Goal: Task Accomplishment & Management: Manage account settings

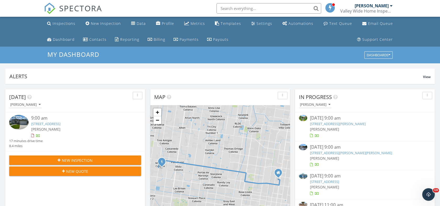
click at [73, 9] on span "SPECTORA" at bounding box center [80, 8] width 43 height 11
click at [61, 125] on link "3806 Red Lantana St, Mission, TX 78573" at bounding box center [45, 124] width 29 height 5
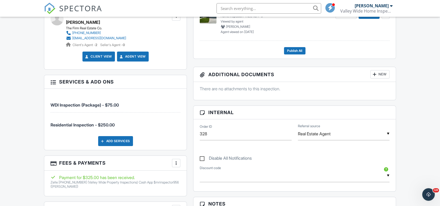
scroll to position [320, 0]
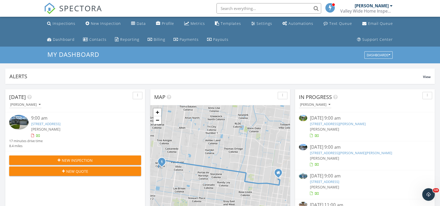
scroll to position [486, 450]
click at [24, 124] on img at bounding box center [18, 122] width 19 height 15
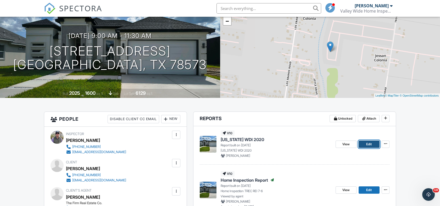
click at [368, 143] on span "Edit" at bounding box center [370, 144] width 6 height 5
